Goal: Check status: Check status

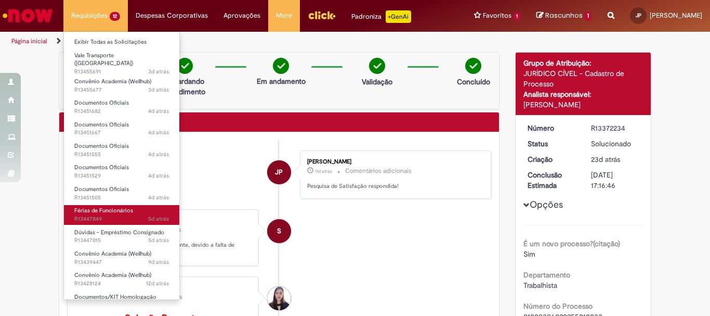
click at [114, 215] on span "5d atrás 5 dias atrás R13447849" at bounding box center [121, 219] width 95 height 8
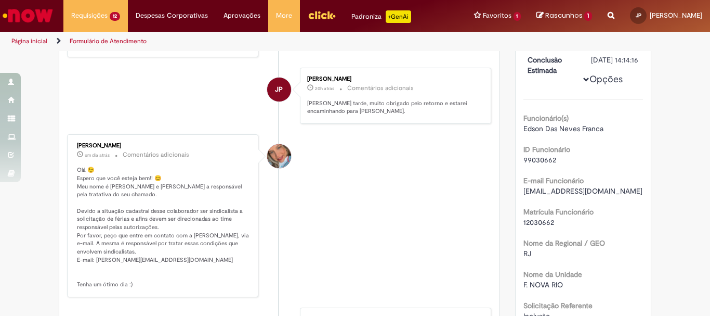
scroll to position [237, 0]
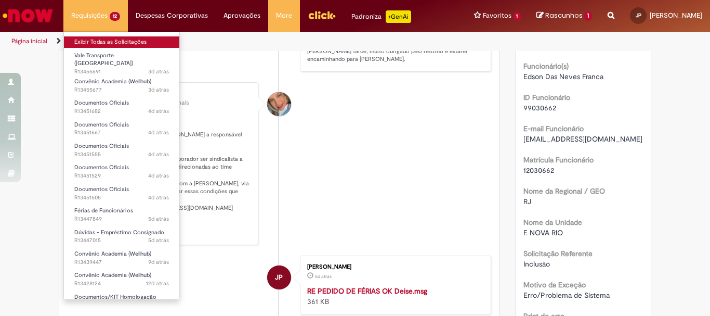
click at [90, 41] on link "Exibir Todas as Solicitações" at bounding box center [121, 41] width 115 height 11
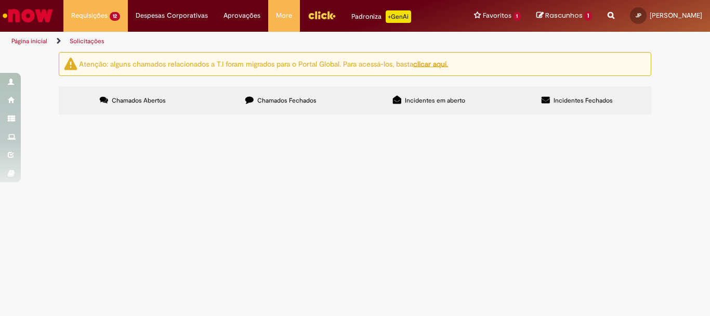
click at [283, 98] on span "Chamados Fechados" at bounding box center [286, 100] width 59 height 8
click at [0, 0] on span "Pessoal, segue o documento recebido pela pensionista" at bounding box center [0, 0] width 0 height 0
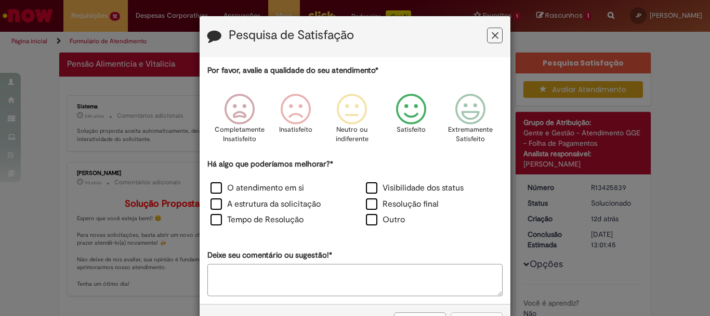
click at [408, 118] on icon "Feedback" at bounding box center [411, 109] width 39 height 31
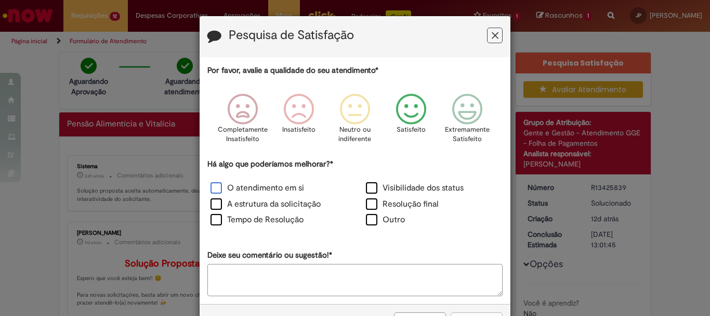
click at [253, 186] on label "O atendimento em si" at bounding box center [258, 188] width 94 height 12
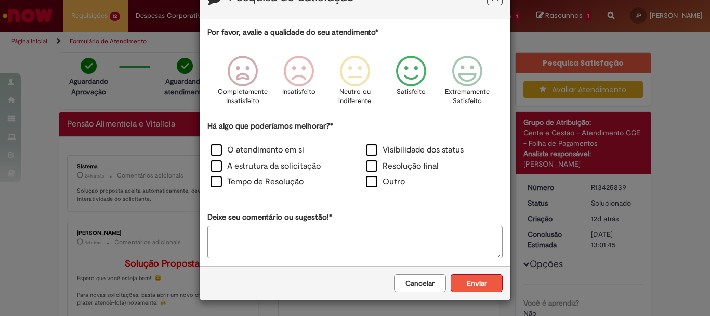
click at [459, 281] on button "Enviar" at bounding box center [477, 283] width 52 height 18
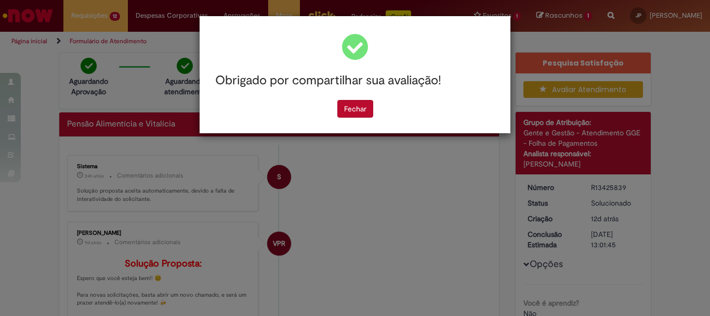
scroll to position [0, 0]
click at [360, 105] on button "Fechar" at bounding box center [355, 109] width 36 height 18
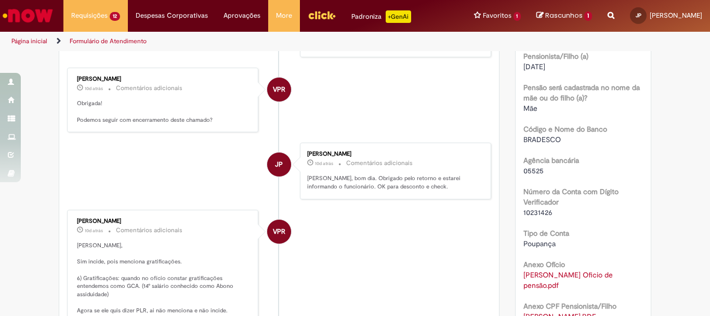
scroll to position [468, 0]
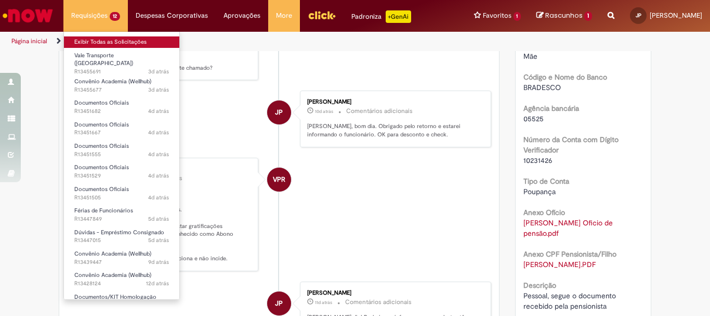
click at [86, 40] on link "Exibir Todas as Solicitações" at bounding box center [121, 41] width 115 height 11
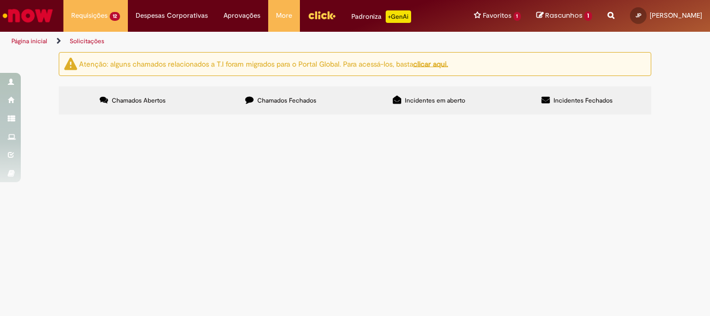
click at [287, 97] on span "Chamados Fechados" at bounding box center [286, 100] width 59 height 8
click at [297, 96] on span "Chamados Fechados" at bounding box center [286, 100] width 59 height 8
click at [0, 0] on input "Pesquisar" at bounding box center [0, 0] width 0 height 0
type input "*********"
click at [0, 0] on button "Pesquisar" at bounding box center [0, 0] width 0 height 0
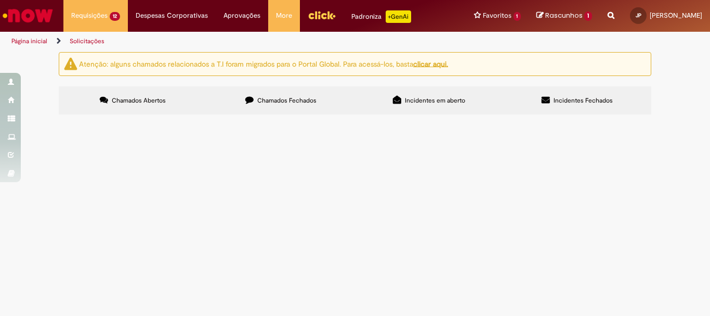
click at [0, 0] on span "Pessoal boa tarde! Segue o documento recebido pelo correio." at bounding box center [0, 0] width 0 height 0
click at [279, 99] on span "Chamados Fechados" at bounding box center [286, 100] width 59 height 8
click at [0, 0] on input "Pesquisar" at bounding box center [0, 0] width 0 height 0
type input "*********"
click at [0, 0] on button "Pesquisar" at bounding box center [0, 0] width 0 height 0
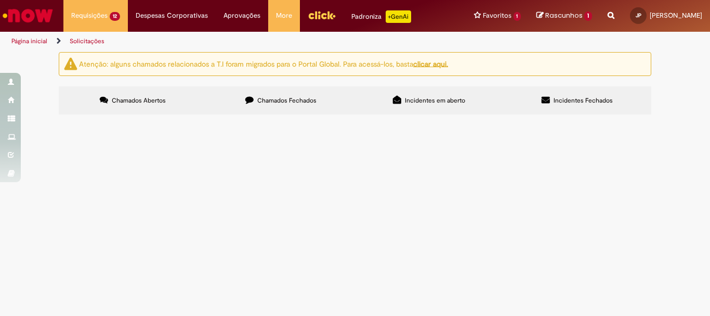
click at [0, 0] on span "Pessoal boa tarde! Segue o documento recebido pelo correio." at bounding box center [0, 0] width 0 height 0
click at [316, 98] on label "Chamados Fechados" at bounding box center [281, 100] width 148 height 28
click at [0, 0] on input "Pesquisar" at bounding box center [0, 0] width 0 height 0
type input "*********"
click at [0, 0] on button "Pesquisar" at bounding box center [0, 0] width 0 height 0
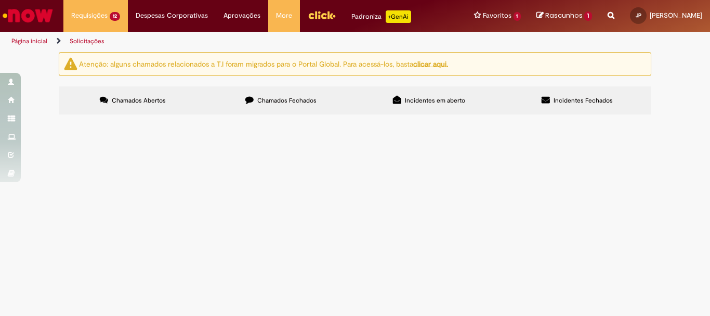
click at [0, 0] on span "Pessoal bom dia, Segue o documento recebido pelo oficial de justiça." at bounding box center [0, 0] width 0 height 0
click at [300, 95] on label "Chamados Fechados" at bounding box center [281, 100] width 148 height 28
click at [306, 99] on span "Chamados Fechados" at bounding box center [286, 100] width 59 height 8
click at [0, 0] on input "Pesquisar" at bounding box center [0, 0] width 0 height 0
type input "*********"
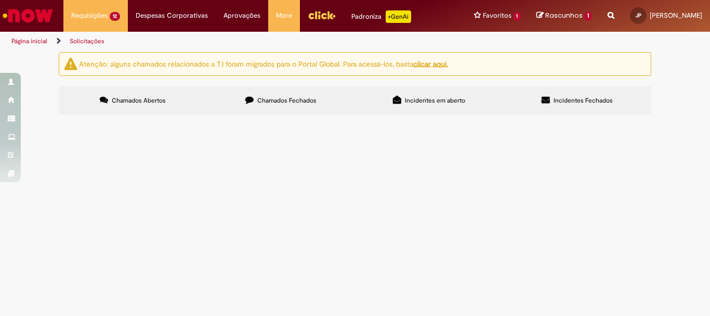
click at [0, 0] on button "Pesquisar" at bounding box center [0, 0] width 0 height 0
click at [0, 0] on span "Pessoal bom dia! Segue anexo o documento que foi entregue pelo oficial de justi…" at bounding box center [0, 0] width 0 height 0
click at [0, 0] on input "Pesquisar" at bounding box center [0, 0] width 0 height 0
type input "*********"
click at [0, 0] on button "Pesquisar" at bounding box center [0, 0] width 0 height 0
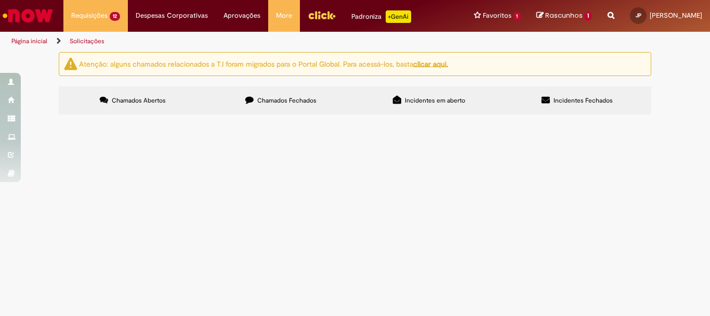
click at [293, 98] on span "Chamados Fechados" at bounding box center [286, 100] width 59 height 8
click at [0, 0] on input "Pesquisar" at bounding box center [0, 0] width 0 height 0
type input "*********"
click at [0, 0] on button "Pesquisar" at bounding box center [0, 0] width 0 height 0
click at [0, 0] on span "Pessoal boa tarde! Segue o documento recebido pelo correio." at bounding box center [0, 0] width 0 height 0
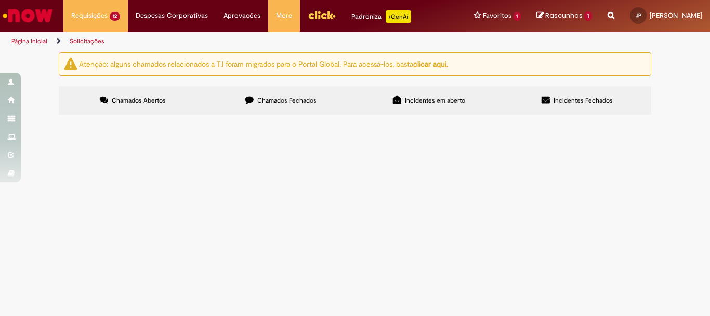
click at [290, 102] on span "Chamados Fechados" at bounding box center [286, 100] width 59 height 8
click at [0, 0] on input "Pesquisar" at bounding box center [0, 0] width 0 height 0
type input "*********"
click at [0, 0] on button "Pesquisar" at bounding box center [0, 0] width 0 height 0
click at [0, 0] on span "Pessoal, segue o documento recebido pelo correio" at bounding box center [0, 0] width 0 height 0
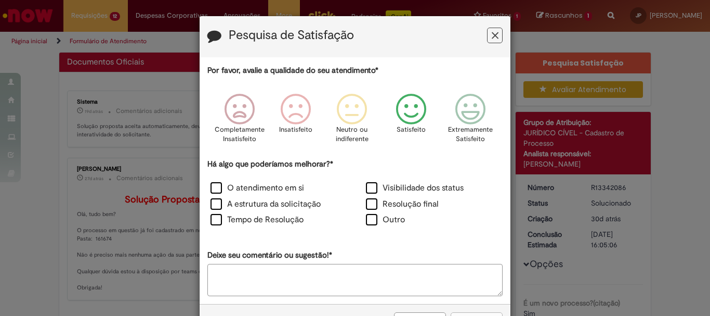
click at [397, 118] on icon "Feedback" at bounding box center [411, 109] width 39 height 31
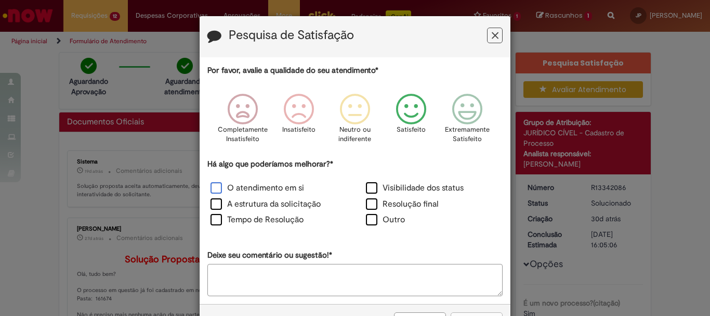
click at [224, 187] on label "O atendimento em si" at bounding box center [258, 188] width 94 height 12
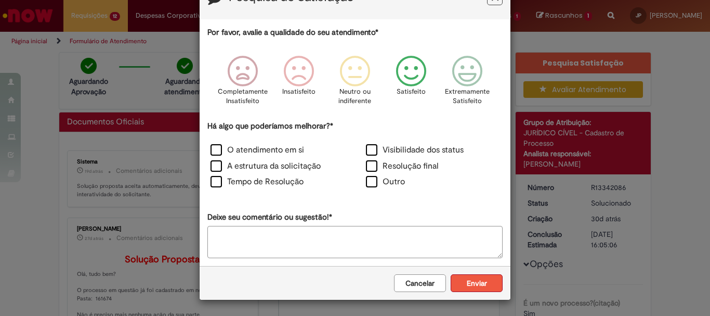
click at [482, 287] on button "Enviar" at bounding box center [477, 283] width 52 height 18
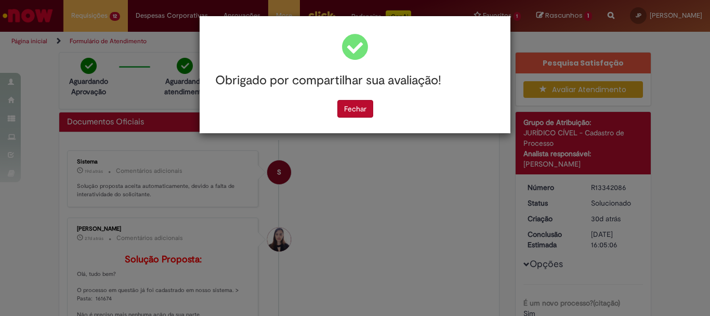
scroll to position [0, 0]
click at [359, 107] on button "Fechar" at bounding box center [355, 109] width 36 height 18
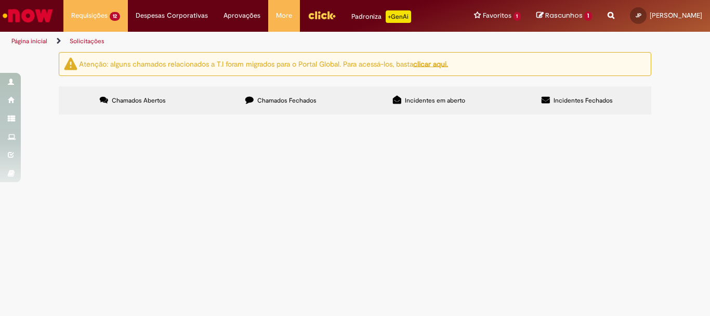
click at [252, 99] on label "Chamados Fechados" at bounding box center [281, 100] width 148 height 28
click at [0, 0] on input "Pesquisar" at bounding box center [0, 0] width 0 height 0
type input "*********"
click at [0, 0] on button "Pesquisar" at bounding box center [0, 0] width 0 height 0
click at [0, 0] on span "Pessoal, segue o documento recebido pelo correio" at bounding box center [0, 0] width 0 height 0
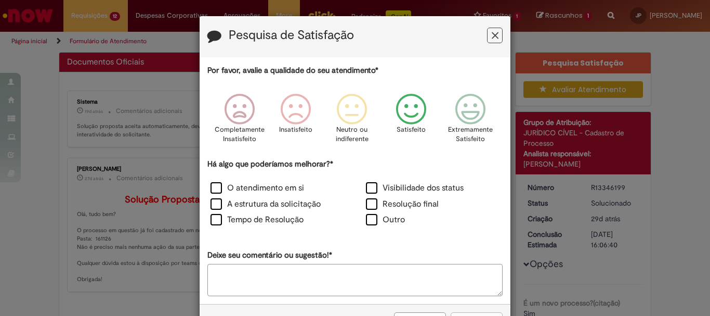
click at [409, 119] on icon "Feedback" at bounding box center [411, 109] width 39 height 31
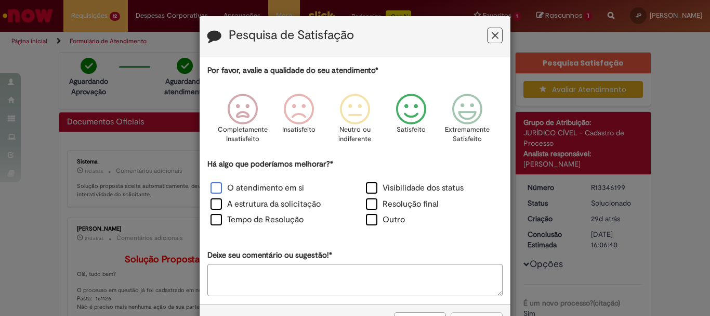
click at [278, 184] on label "O atendimento em si" at bounding box center [258, 188] width 94 height 12
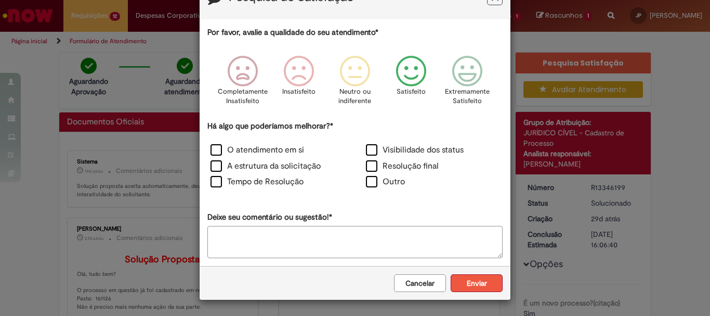
click at [459, 280] on button "Enviar" at bounding box center [477, 283] width 52 height 18
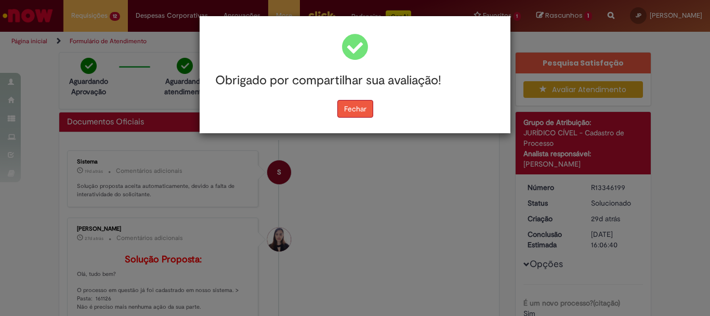
click at [367, 110] on button "Fechar" at bounding box center [355, 109] width 36 height 18
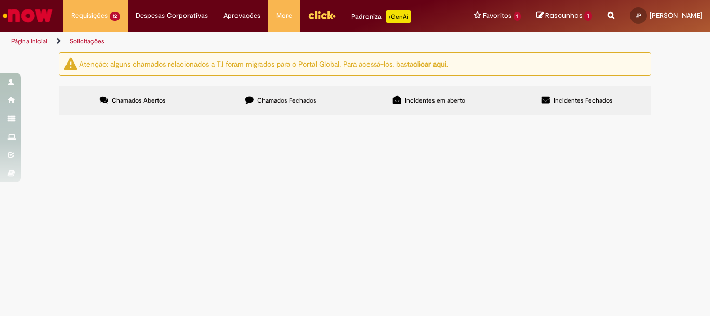
click at [258, 100] on span "Chamados Fechados" at bounding box center [286, 100] width 59 height 8
click at [0, 0] on input "Pesquisar" at bounding box center [0, 0] width 0 height 0
type input "********"
click at [0, 0] on span "Pesquisar" at bounding box center [0, 0] width 0 height 0
click at [306, 98] on span "Chamados Fechados" at bounding box center [286, 100] width 59 height 8
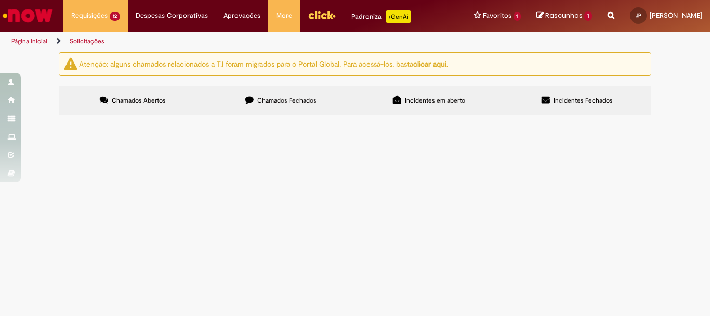
click at [0, 0] on input "Pesquisar" at bounding box center [0, 0] width 0 height 0
type input "********"
click at [0, 0] on span "Pesquisar" at bounding box center [0, 0] width 0 height 0
click at [274, 97] on span "Chamados Fechados" at bounding box center [286, 100] width 59 height 8
click at [0, 0] on input "Pesquisar" at bounding box center [0, 0] width 0 height 0
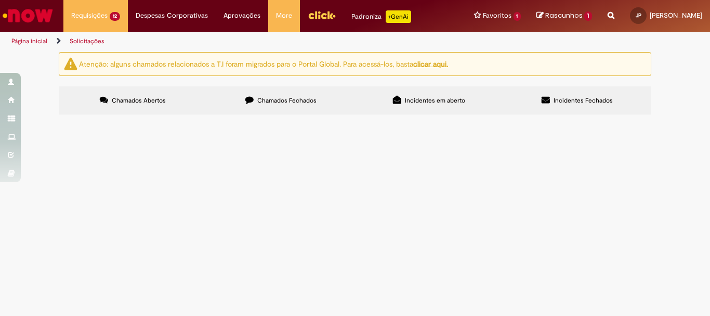
type input "*********"
click at [0, 0] on button "Pesquisar" at bounding box center [0, 0] width 0 height 0
type input "*********"
click at [0, 0] on button "Pesquisar" at bounding box center [0, 0] width 0 height 0
click at [282, 99] on span "Chamados Fechados" at bounding box center [286, 100] width 59 height 8
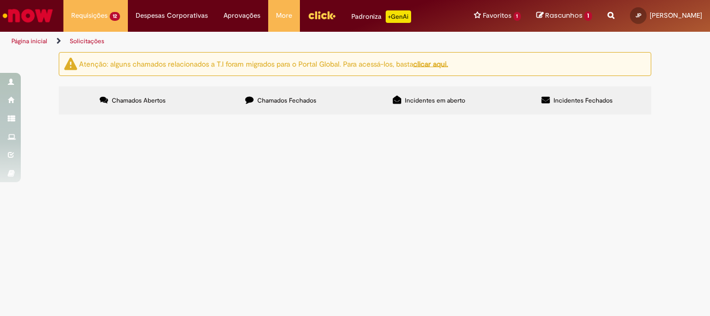
click at [186, 102] on label "Chamados Abertos" at bounding box center [133, 100] width 148 height 28
click at [0, 0] on input "Pesquisar" at bounding box center [0, 0] width 0 height 0
type input "*********"
click at [0, 0] on span "Pesquisar" at bounding box center [0, 0] width 0 height 0
click at [318, 98] on label "Chamados Fechados" at bounding box center [281, 100] width 148 height 28
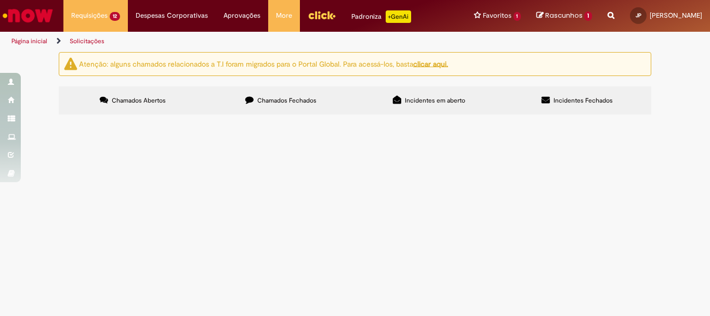
click at [0, 0] on input "Pesquisar" at bounding box center [0, 0] width 0 height 0
type input "**********"
click at [0, 0] on button "Pesquisar" at bounding box center [0, 0] width 0 height 0
click at [290, 96] on span "Chamados Fechados" at bounding box center [286, 100] width 59 height 8
click at [173, 95] on label "Chamados Abertos" at bounding box center [133, 100] width 148 height 28
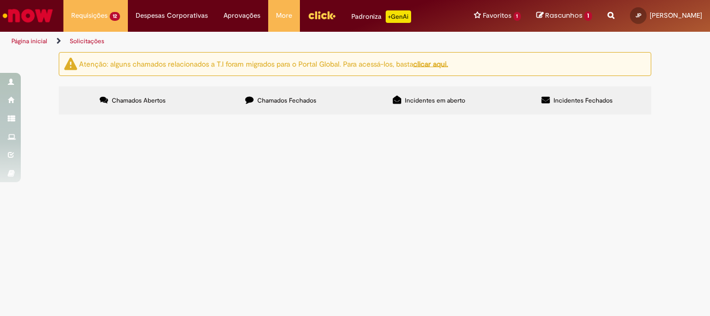
click at [0, 0] on input "Pesquisar" at bounding box center [0, 0] width 0 height 0
type input "**********"
click at [0, 0] on button "Pesquisar" at bounding box center [0, 0] width 0 height 0
click at [131, 101] on span "Chamados Abertos" at bounding box center [139, 100] width 54 height 8
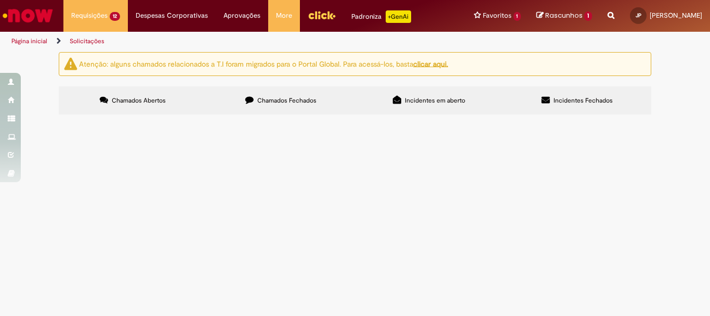
click at [268, 100] on span "Chamados Fechados" at bounding box center [286, 100] width 59 height 8
click at [0, 0] on input "Pesquisar" at bounding box center [0, 0] width 0 height 0
type input "*********"
click at [0, 0] on button "Pesquisar" at bounding box center [0, 0] width 0 height 0
click at [298, 101] on span "Chamados Fechados" at bounding box center [286, 100] width 59 height 8
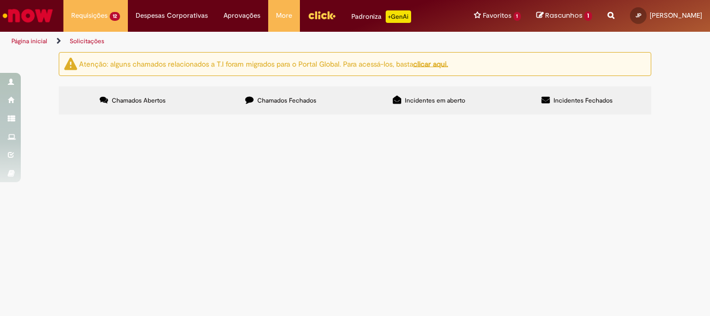
click at [0, 0] on input "Pesquisar" at bounding box center [0, 0] width 0 height 0
type input "*********"
click at [0, 0] on button "Pesquisar" at bounding box center [0, 0] width 0 height 0
